Goal: Information Seeking & Learning: Learn about a topic

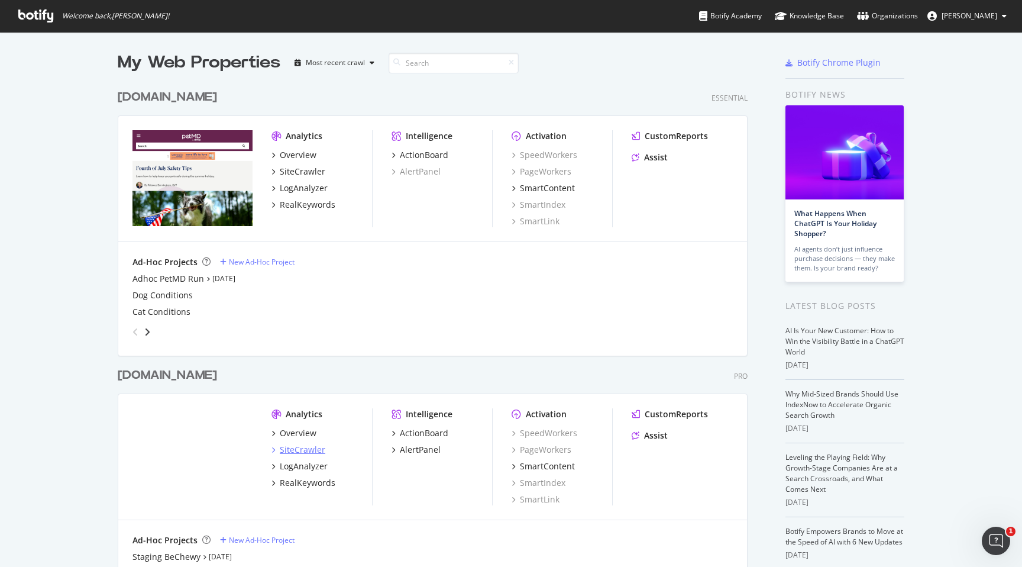
click at [305, 453] on div "SiteCrawler" at bounding box center [303, 450] width 46 height 12
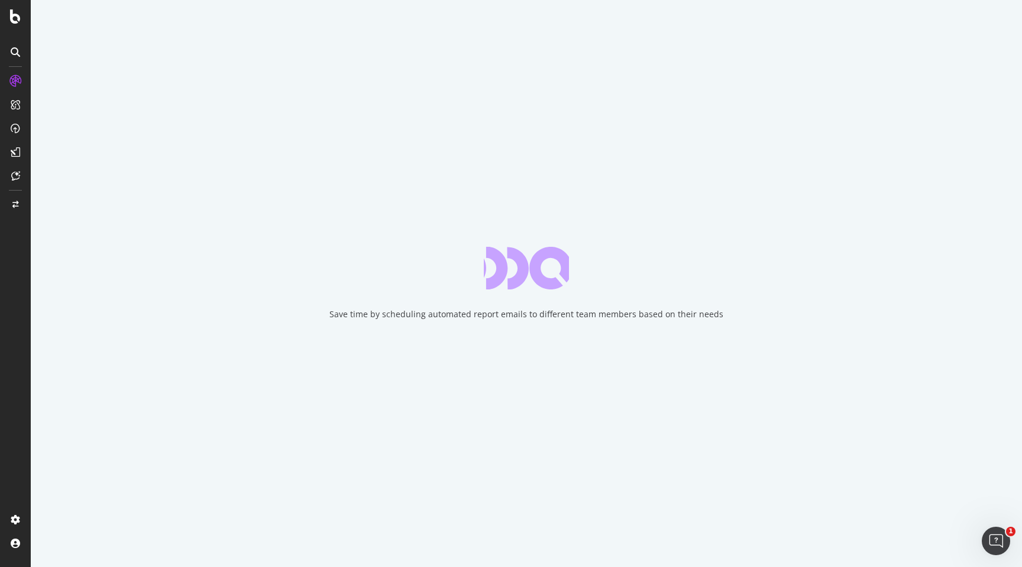
click at [441, 238] on div "Save time by scheduling automated report emails to different team members based…" at bounding box center [527, 283] width 992 height 567
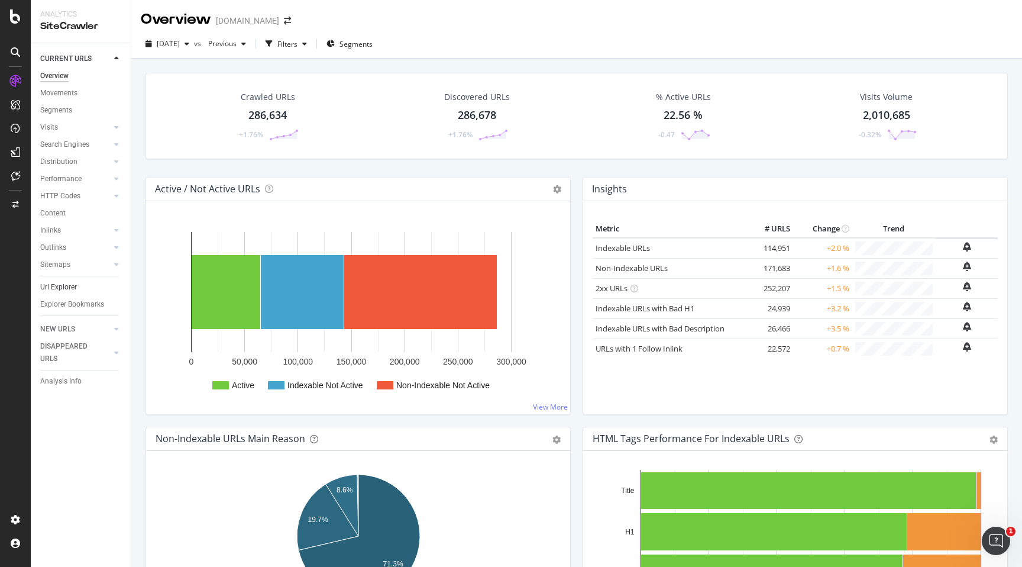
click at [77, 287] on link "Url Explorer" at bounding box center [81, 287] width 82 height 12
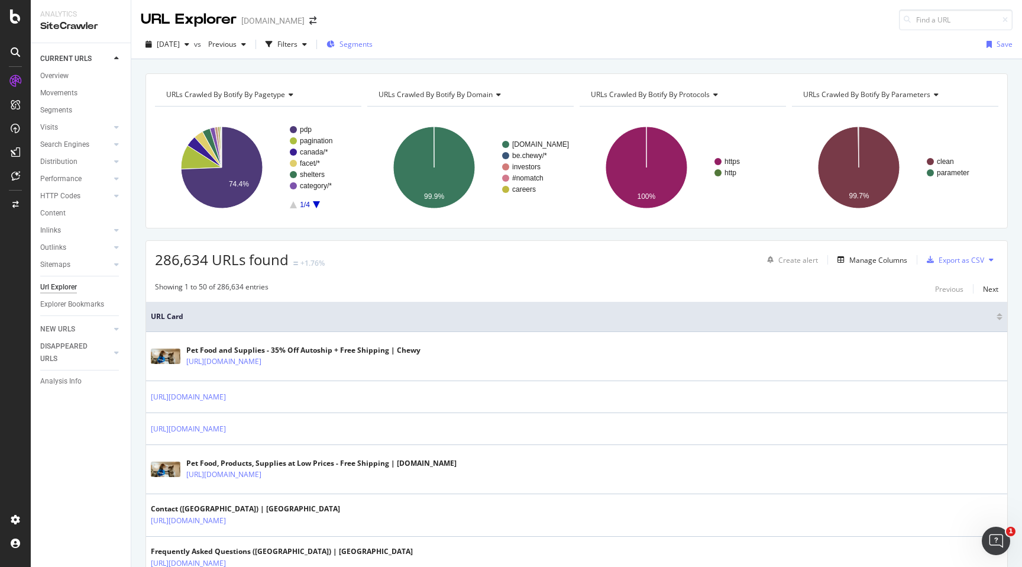
click at [366, 47] on span "Segments" at bounding box center [356, 44] width 33 height 10
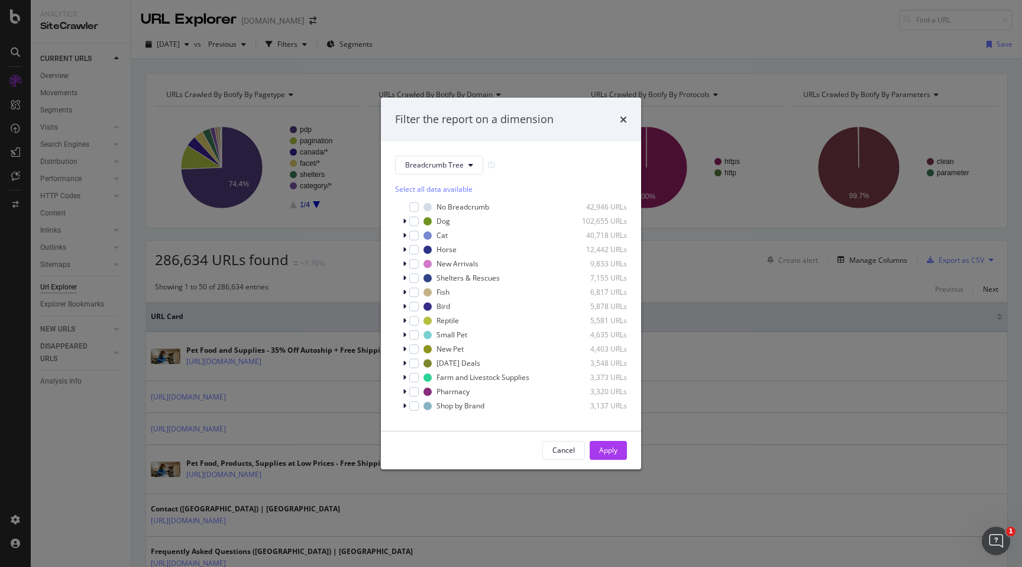
click at [628, 118] on div "Filter the report on a dimension" at bounding box center [511, 120] width 260 height 44
click at [632, 121] on div "Filter the report on a dimension" at bounding box center [511, 120] width 260 height 44
click at [624, 119] on icon "times" at bounding box center [623, 119] width 7 height 9
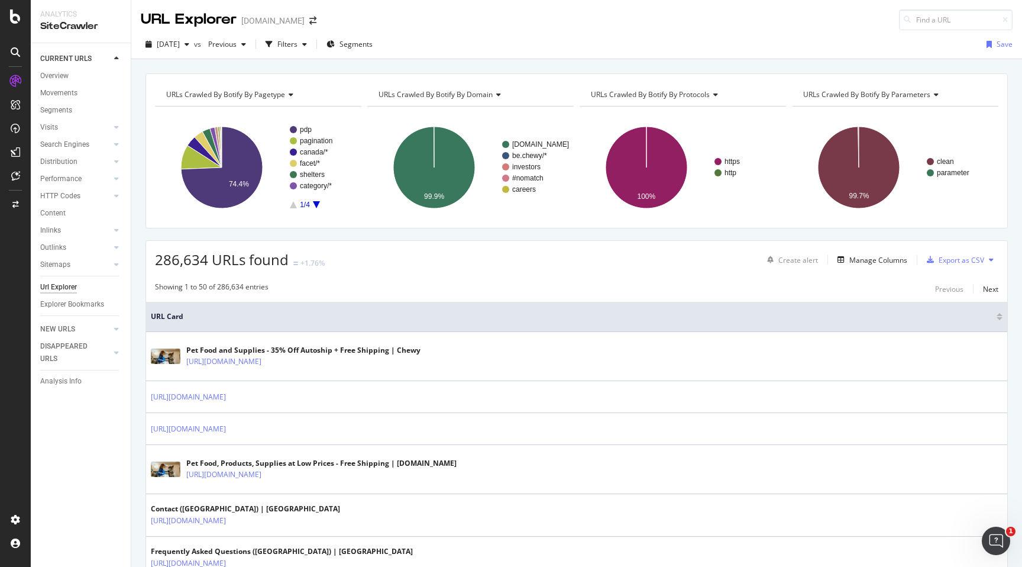
click at [316, 201] on icon "A chart." at bounding box center [316, 204] width 7 height 7
click at [317, 202] on icon "A chart." at bounding box center [316, 204] width 7 height 7
click at [297, 209] on rect "A chart." at bounding box center [257, 167] width 204 height 103
click at [296, 208] on rect "A chart." at bounding box center [257, 167] width 204 height 103
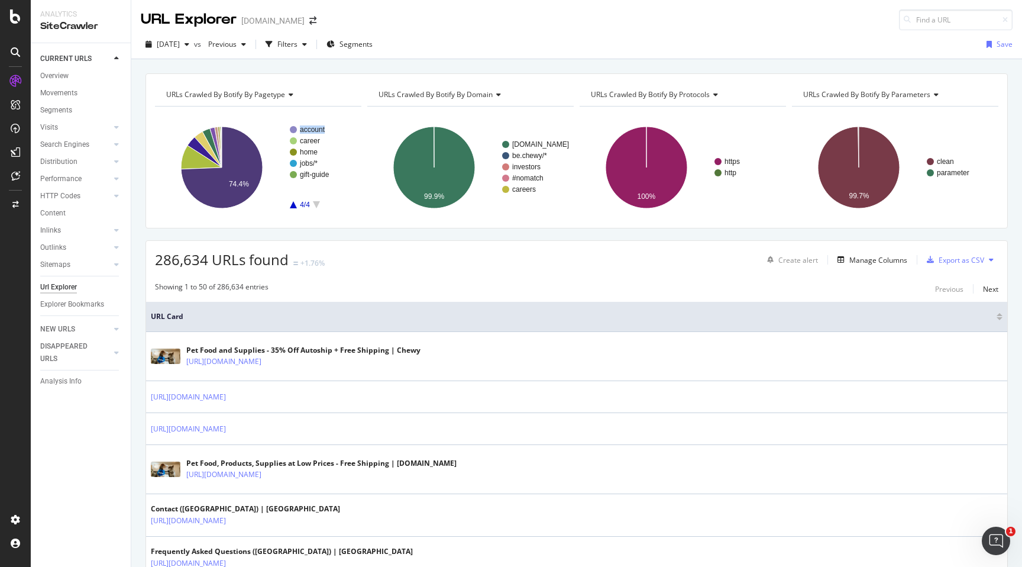
click at [296, 208] on rect "A chart." at bounding box center [257, 167] width 204 height 103
click at [296, 206] on icon "A chart." at bounding box center [293, 204] width 7 height 7
click at [293, 205] on icon "A chart." at bounding box center [293, 204] width 7 height 7
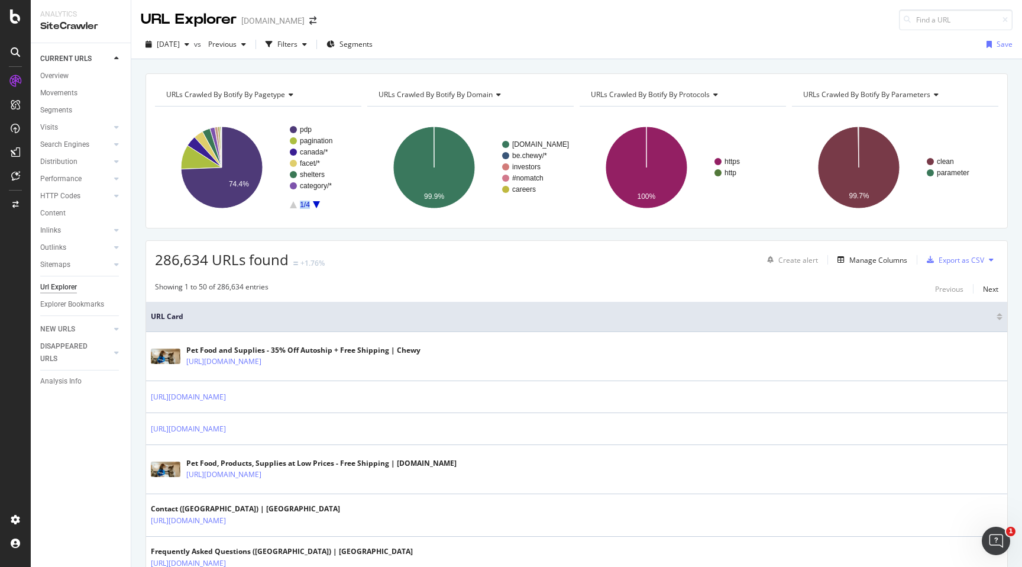
click at [293, 205] on icon "A chart." at bounding box center [293, 204] width 7 height 7
click at [298, 41] on div "Filters" at bounding box center [287, 44] width 20 height 10
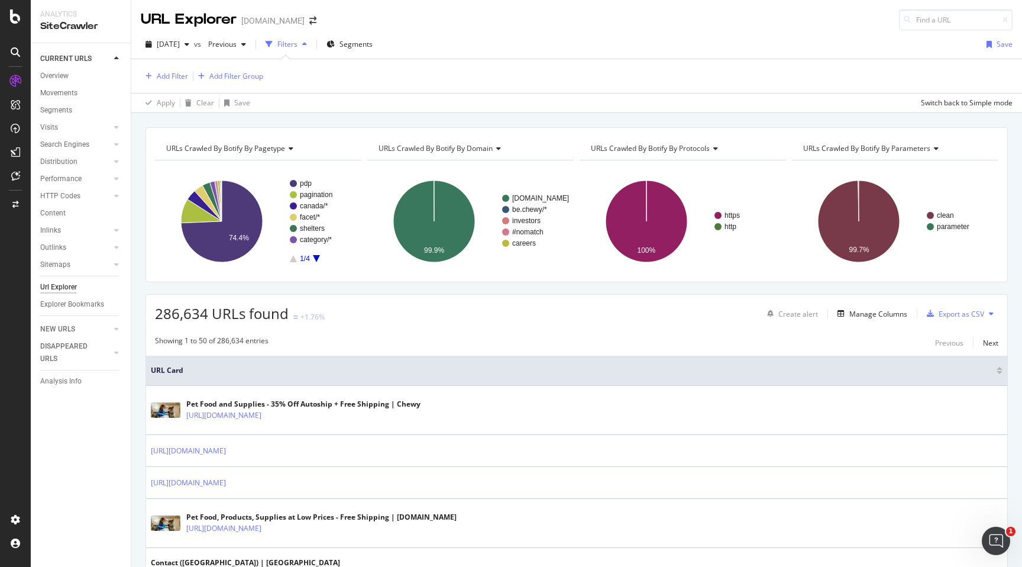
click at [168, 66] on div "Add Filter Add Filter Group" at bounding box center [577, 76] width 872 height 34
click at [169, 70] on div "Add Filter" at bounding box center [164, 76] width 47 height 13
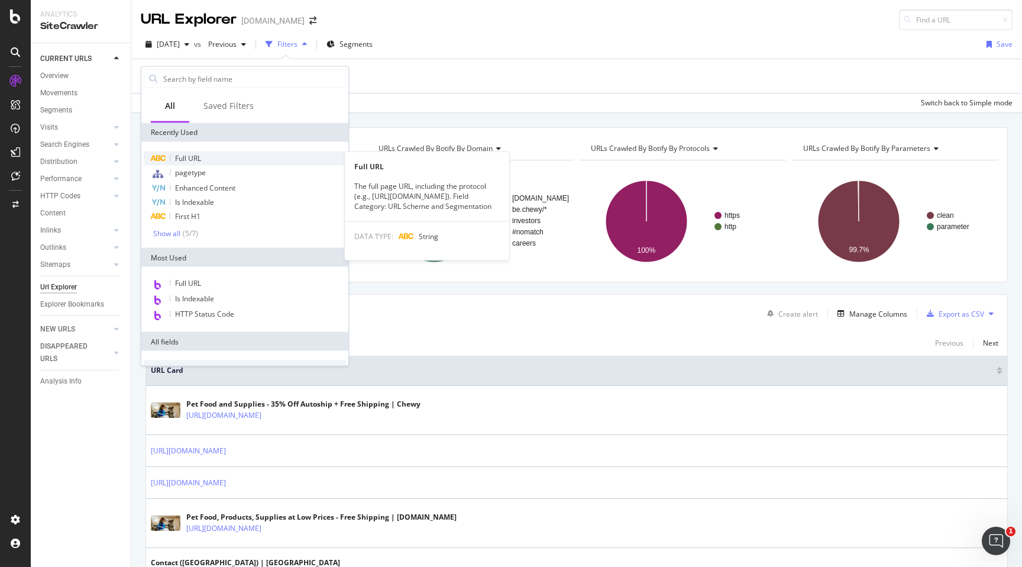
click at [184, 153] on span "Full URL" at bounding box center [188, 158] width 26 height 10
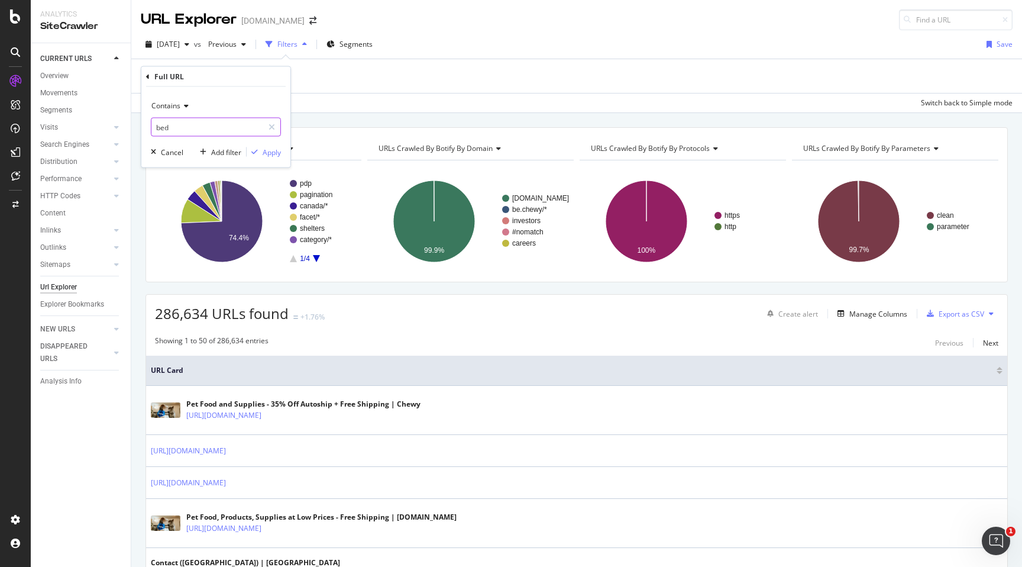
drag, startPoint x: 189, startPoint y: 125, endPoint x: 137, endPoint y: 122, distance: 52.1
click at [137, 122] on body "Analytics SiteCrawler CURRENT URLS Overview Movements Segments Visits Analysis …" at bounding box center [511, 283] width 1022 height 567
type input "b"
type input "."
type input "/b/"
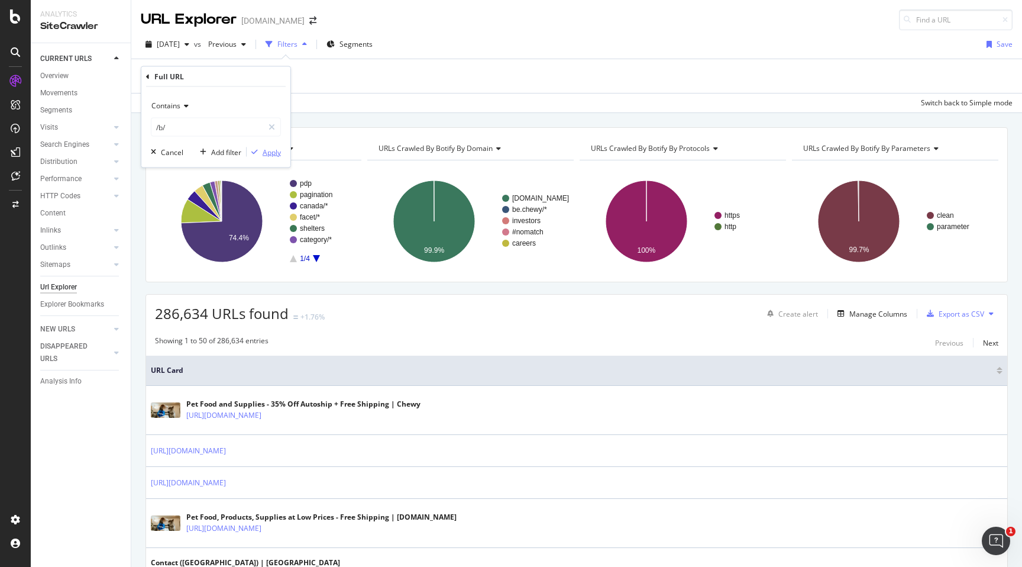
click at [267, 148] on div "Apply" at bounding box center [272, 152] width 18 height 10
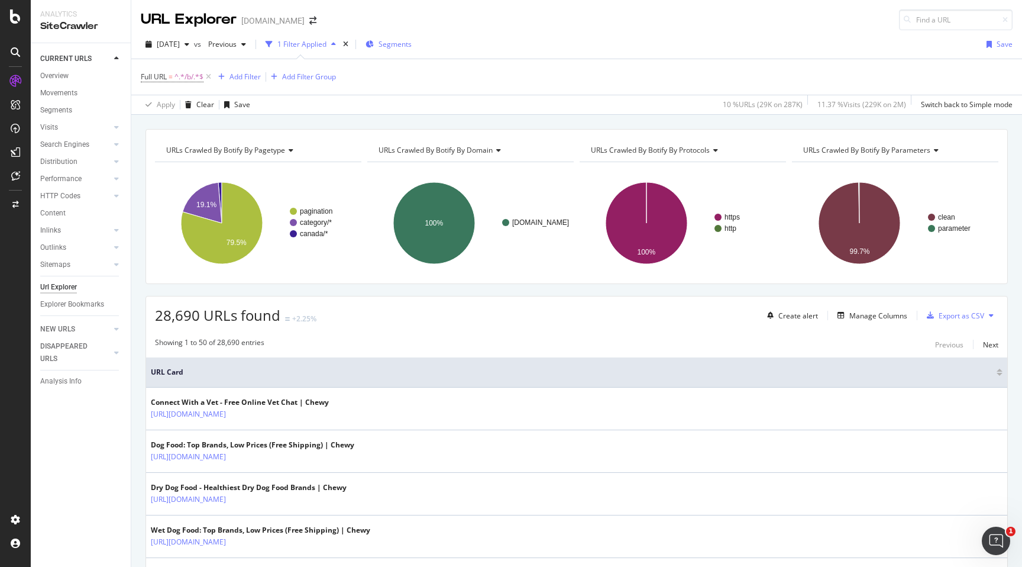
click at [412, 44] on span "Segments" at bounding box center [395, 44] width 33 height 10
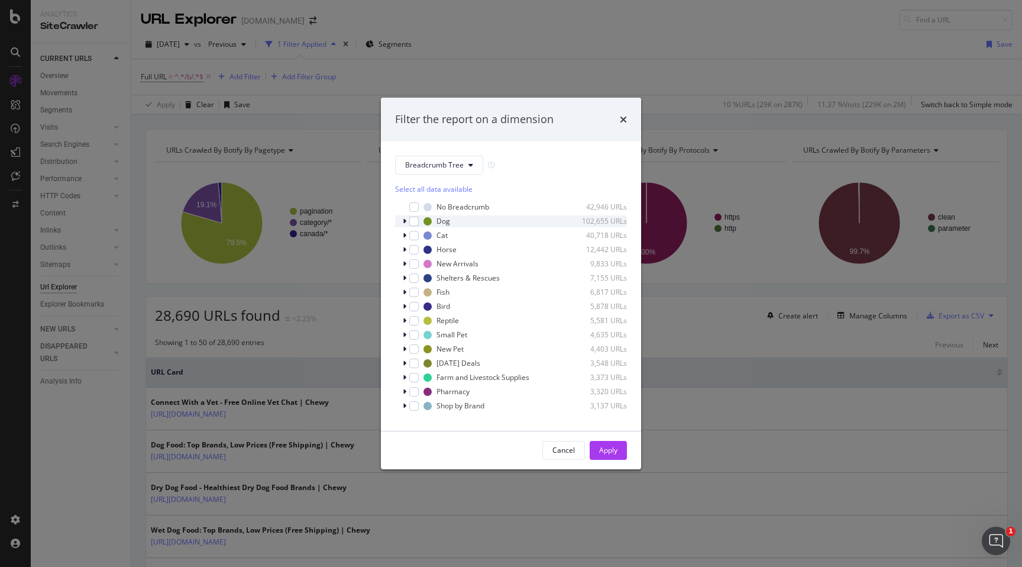
click at [403, 223] on icon "modal" at bounding box center [405, 221] width 4 height 7
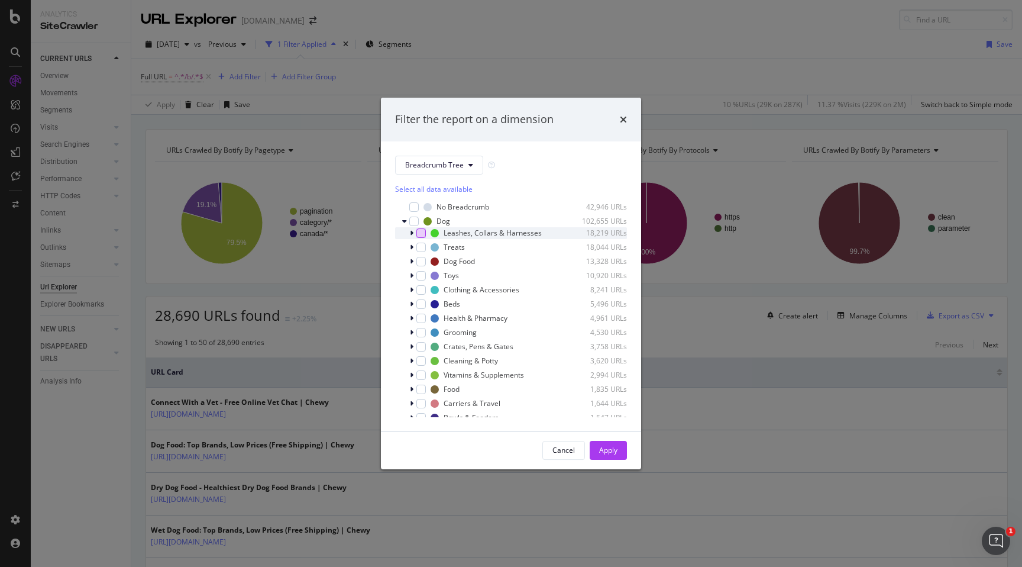
click at [422, 235] on div "modal" at bounding box center [420, 232] width 9 height 9
click at [420, 275] on div "modal" at bounding box center [420, 275] width 9 height 9
click at [419, 291] on div "modal" at bounding box center [420, 289] width 9 height 9
click at [419, 307] on div "modal" at bounding box center [420, 303] width 9 height 9
click at [419, 344] on div "modal" at bounding box center [420, 346] width 9 height 9
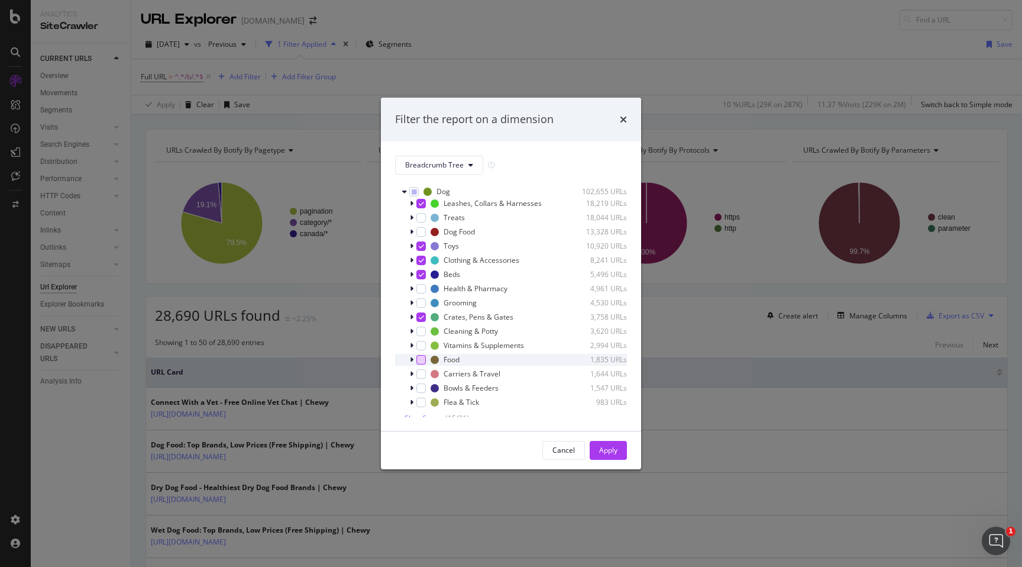
scroll to position [34, 0]
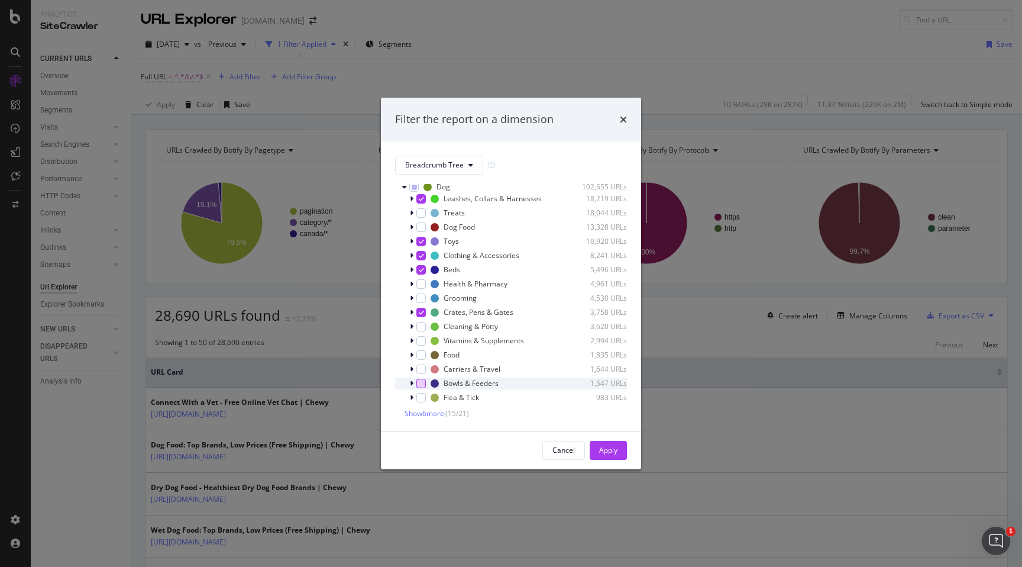
click at [419, 379] on div "modal" at bounding box center [420, 383] width 9 height 9
click at [420, 367] on div "modal" at bounding box center [420, 368] width 9 height 9
click at [431, 412] on span "Show 6 more" at bounding box center [425, 413] width 40 height 10
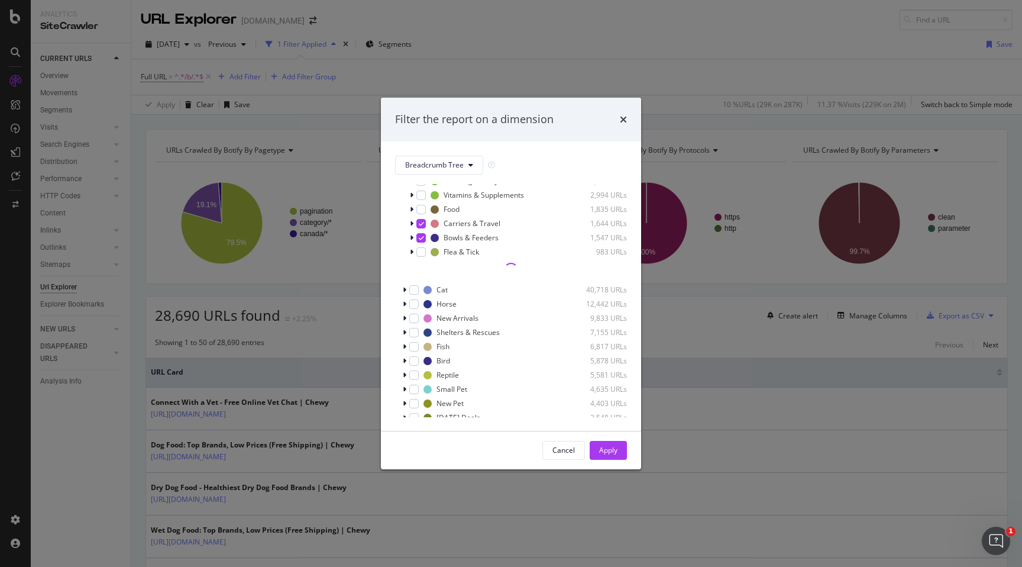
scroll to position [179, 0]
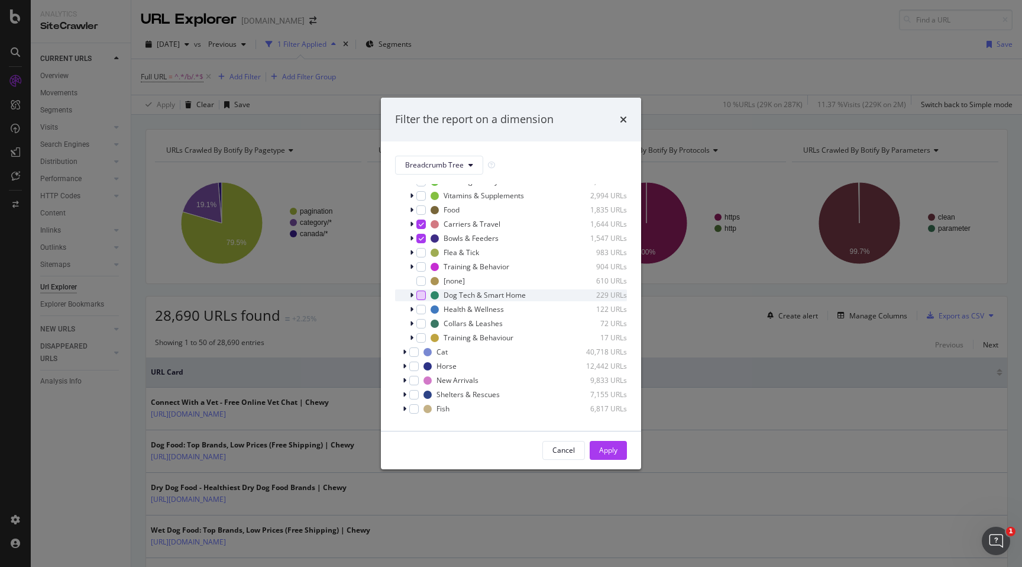
click at [416, 296] on div "modal" at bounding box center [420, 294] width 9 height 9
click at [420, 322] on div "modal" at bounding box center [420, 323] width 9 height 9
click at [406, 353] on div "modal" at bounding box center [405, 352] width 7 height 12
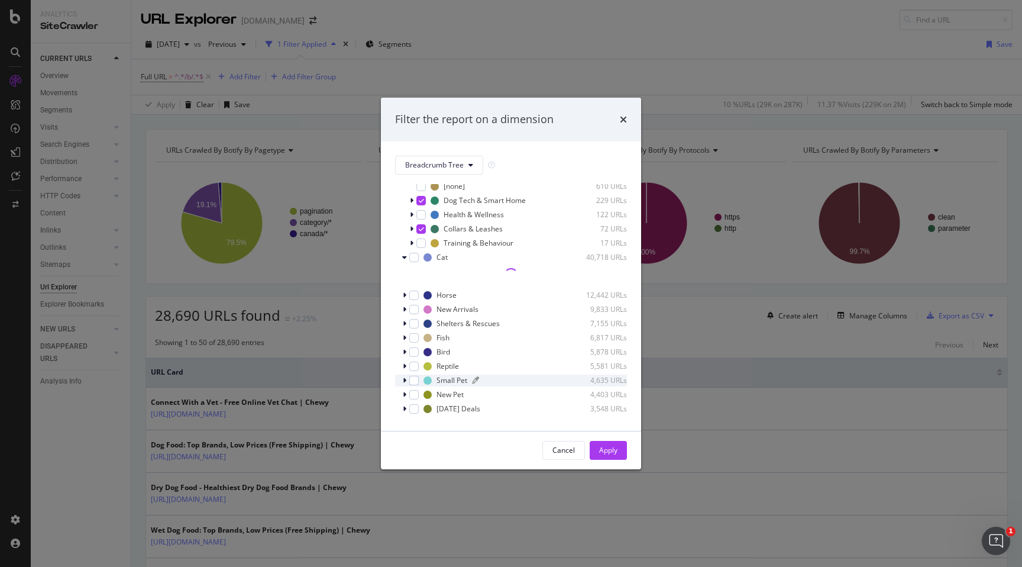
scroll to position [330, 0]
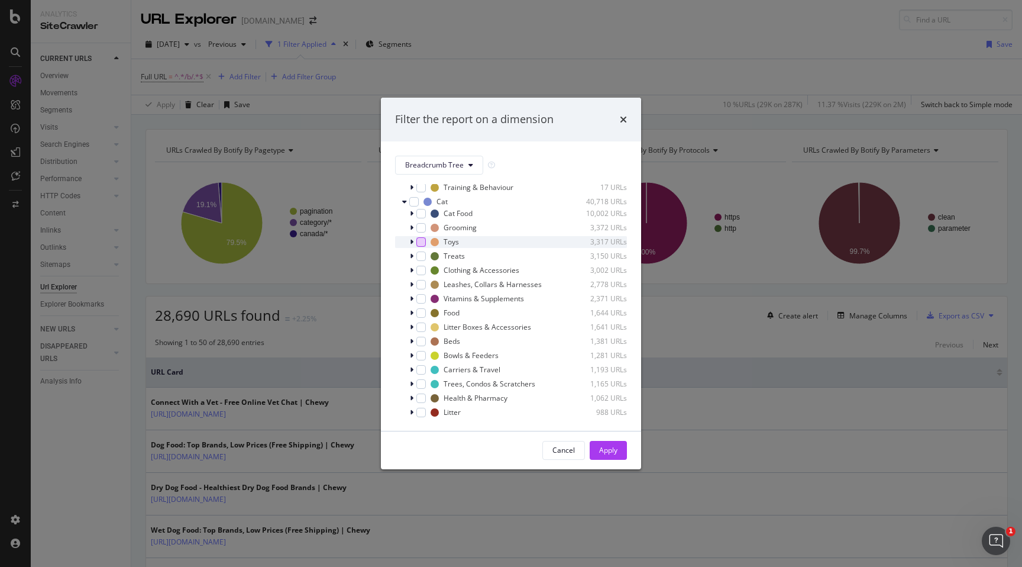
click at [421, 243] on div "modal" at bounding box center [420, 241] width 9 height 9
click at [423, 270] on div "modal" at bounding box center [420, 270] width 9 height 9
click at [424, 287] on div "modal" at bounding box center [420, 284] width 9 height 9
click at [422, 329] on div "modal" at bounding box center [420, 326] width 9 height 9
click at [419, 342] on div "modal" at bounding box center [420, 341] width 9 height 9
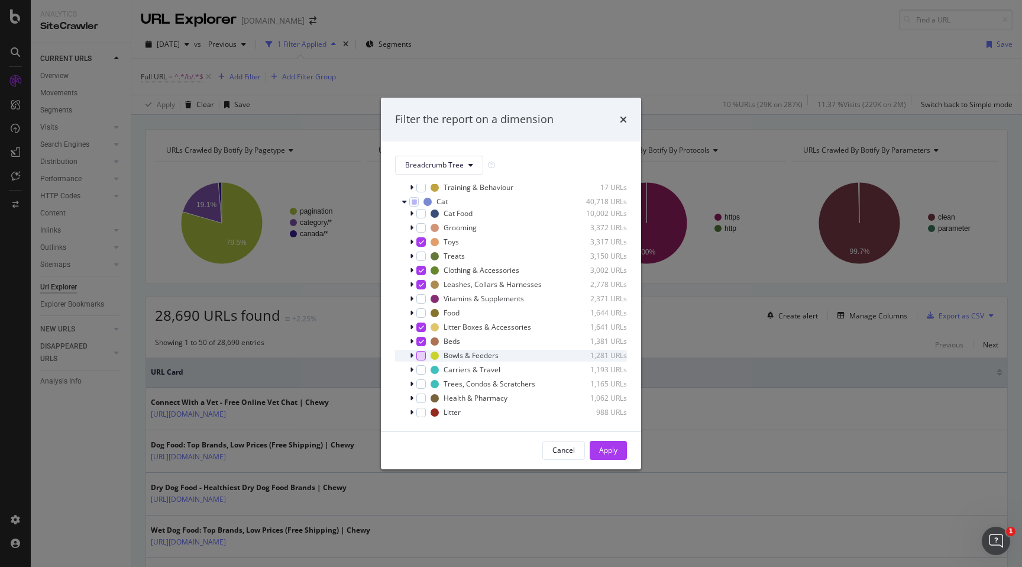
click at [420, 356] on div "modal" at bounding box center [420, 355] width 9 height 9
click at [422, 368] on div "modal" at bounding box center [420, 369] width 9 height 9
click at [421, 385] on div "modal" at bounding box center [420, 383] width 9 height 9
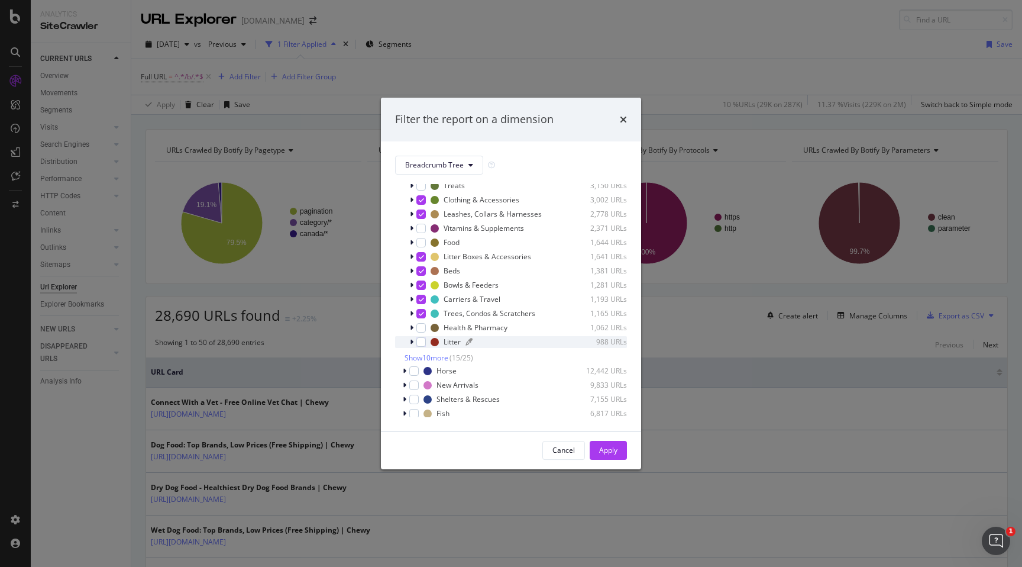
scroll to position [401, 0]
click at [415, 356] on span "Show 10 more" at bounding box center [427, 356] width 44 height 10
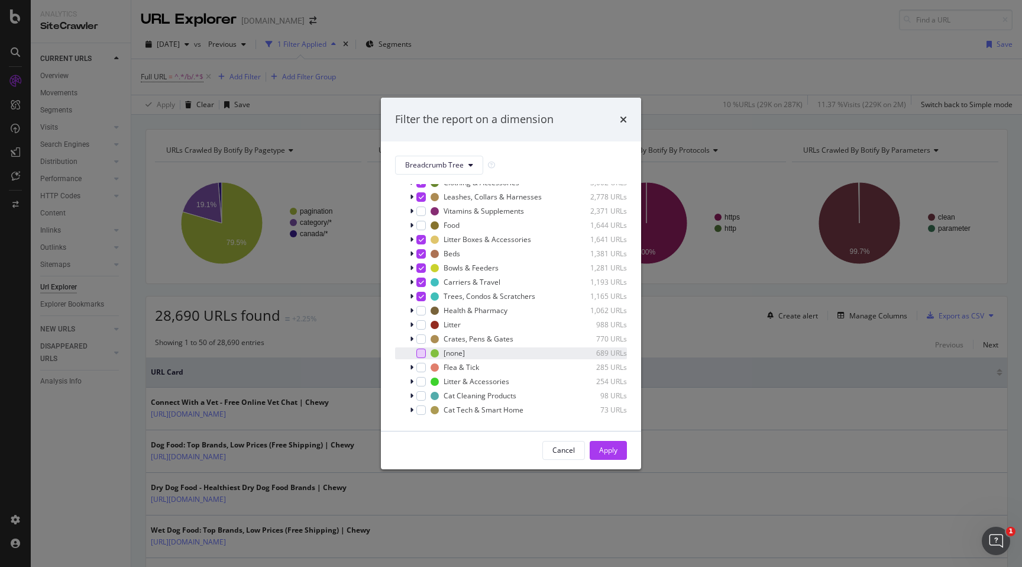
scroll to position [425, 0]
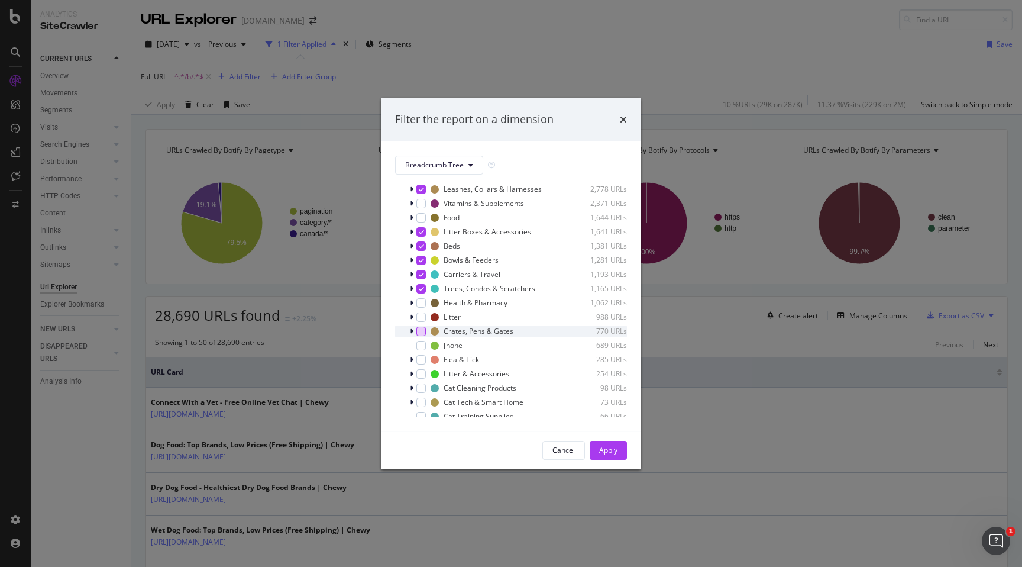
click at [423, 331] on div "modal" at bounding box center [420, 331] width 9 height 9
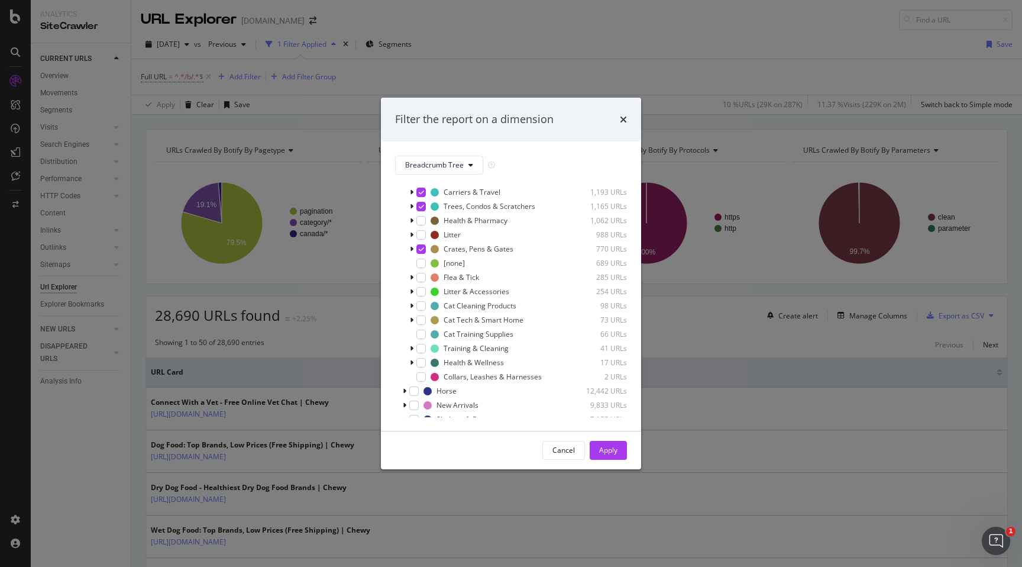
scroll to position [592, 0]
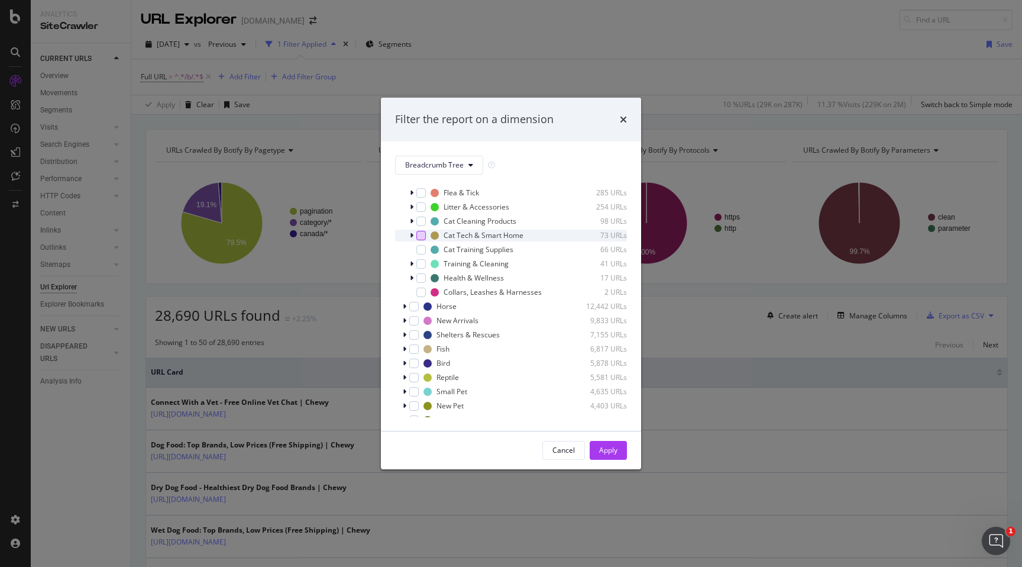
click at [423, 235] on div "modal" at bounding box center [420, 235] width 9 height 9
click at [425, 293] on div "modal" at bounding box center [420, 292] width 9 height 9
click at [600, 453] on div "Apply" at bounding box center [608, 450] width 18 height 10
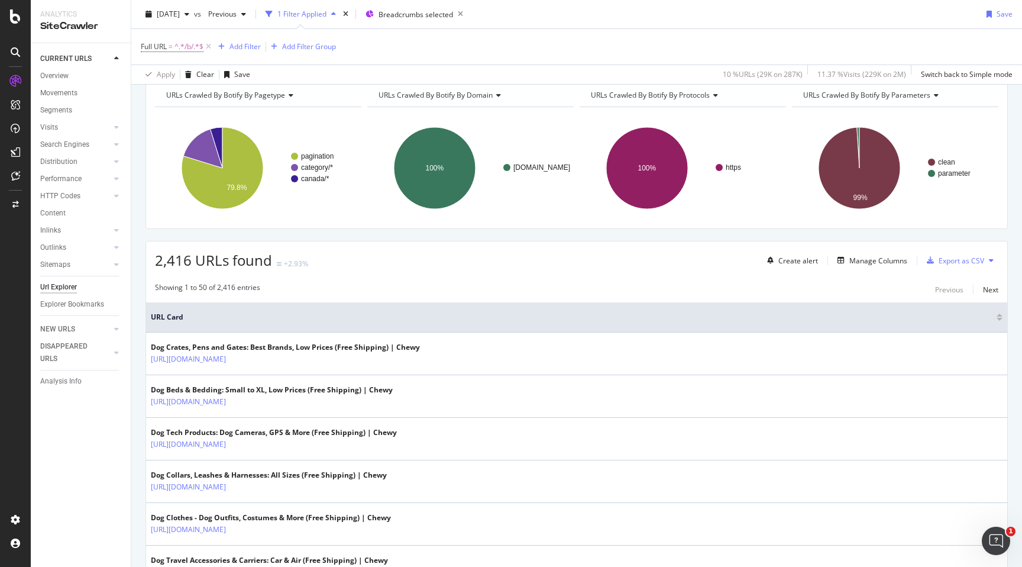
scroll to position [58, 0]
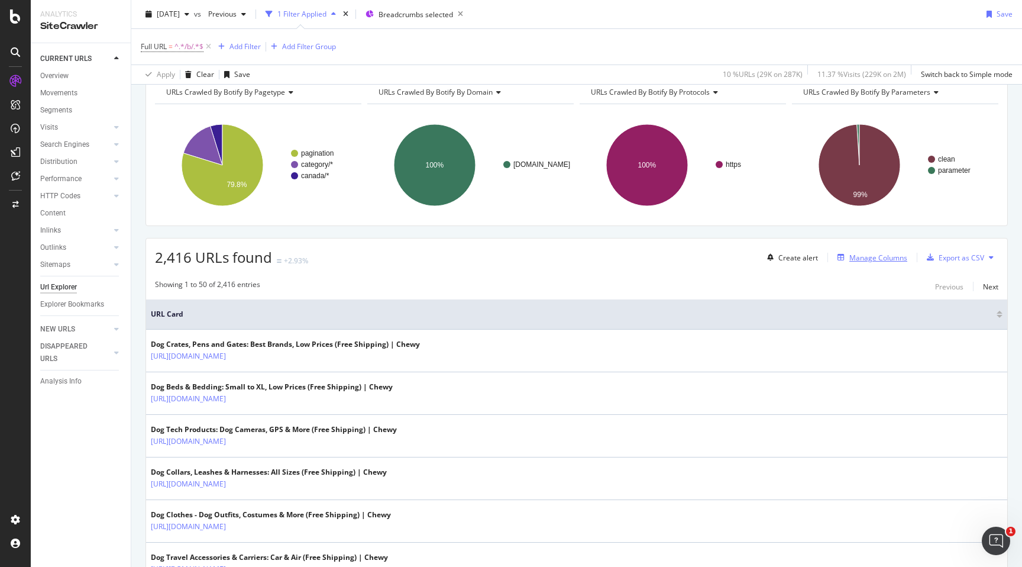
click at [868, 260] on div "Manage Columns" at bounding box center [879, 258] width 58 height 10
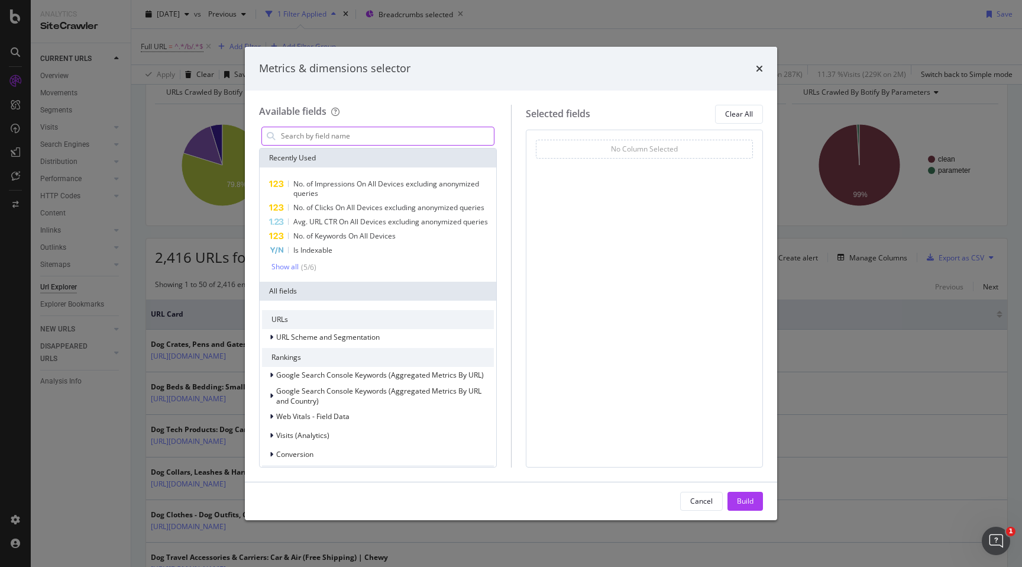
click at [364, 143] on input "modal" at bounding box center [387, 136] width 214 height 18
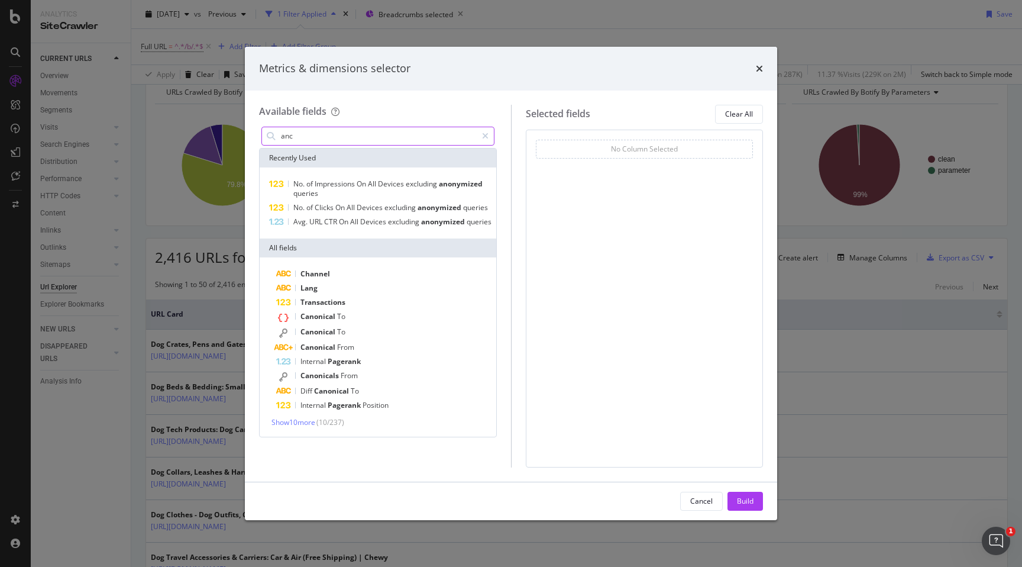
type input "anch"
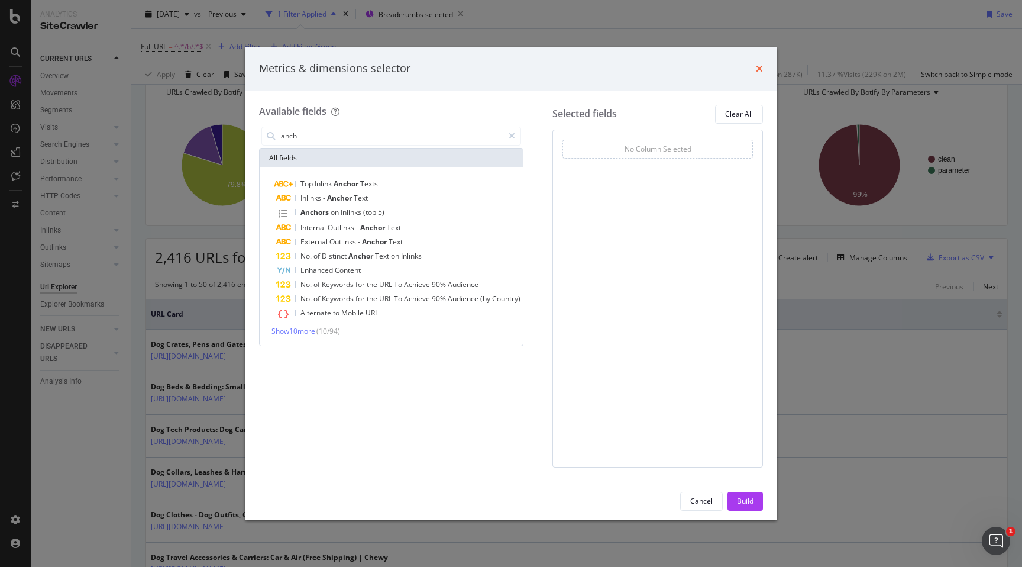
click at [760, 67] on icon "times" at bounding box center [759, 68] width 7 height 9
